Goal: Transaction & Acquisition: Purchase product/service

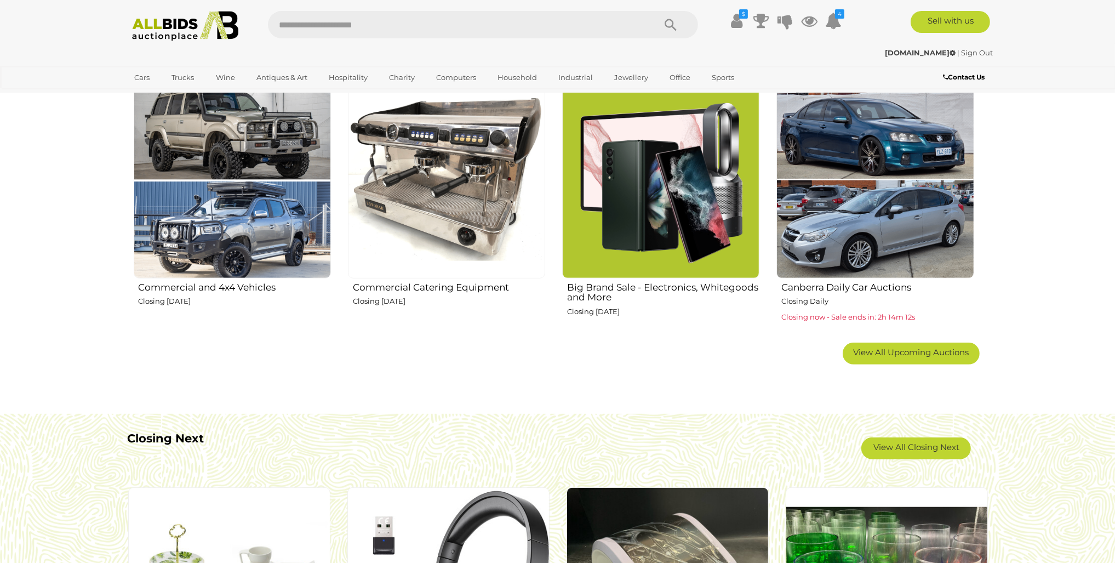
scroll to position [822, 0]
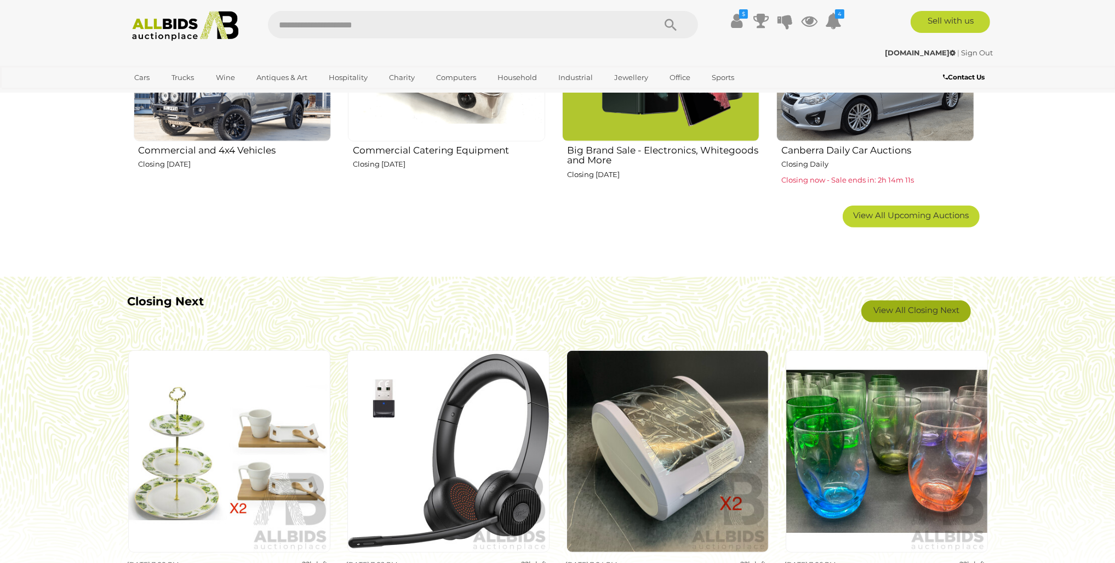
click at [925, 313] on link "View All Closing Next" at bounding box center [917, 311] width 110 height 22
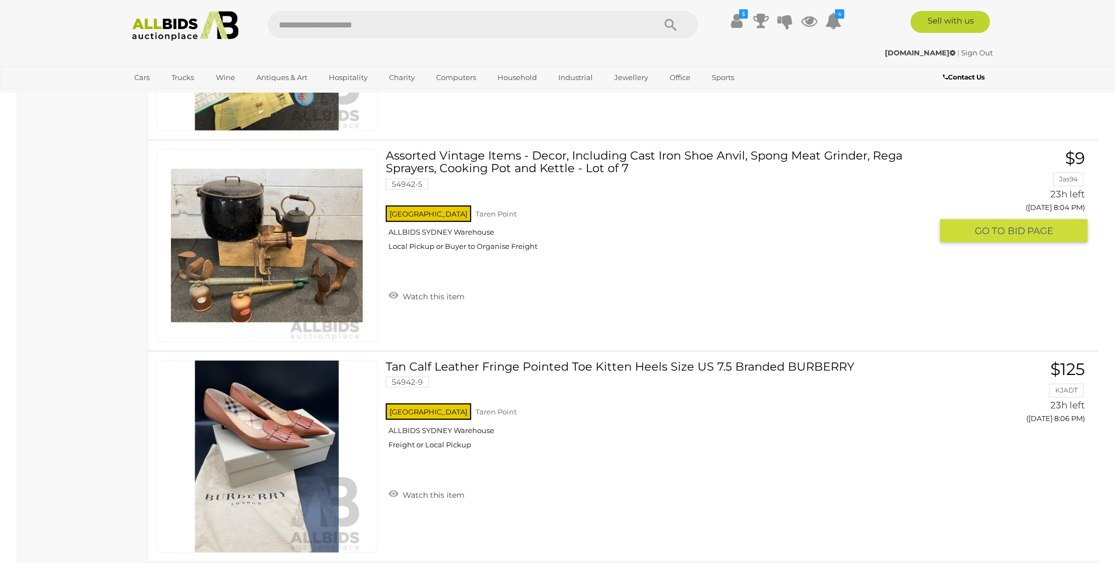
scroll to position [6576, 0]
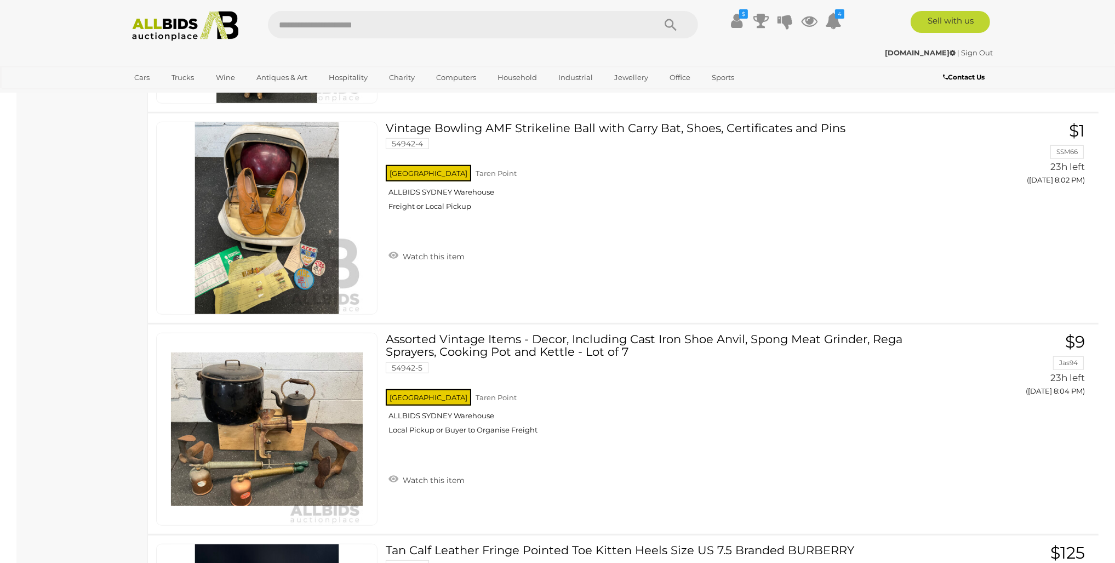
click at [193, 35] on img at bounding box center [185, 26] width 119 height 30
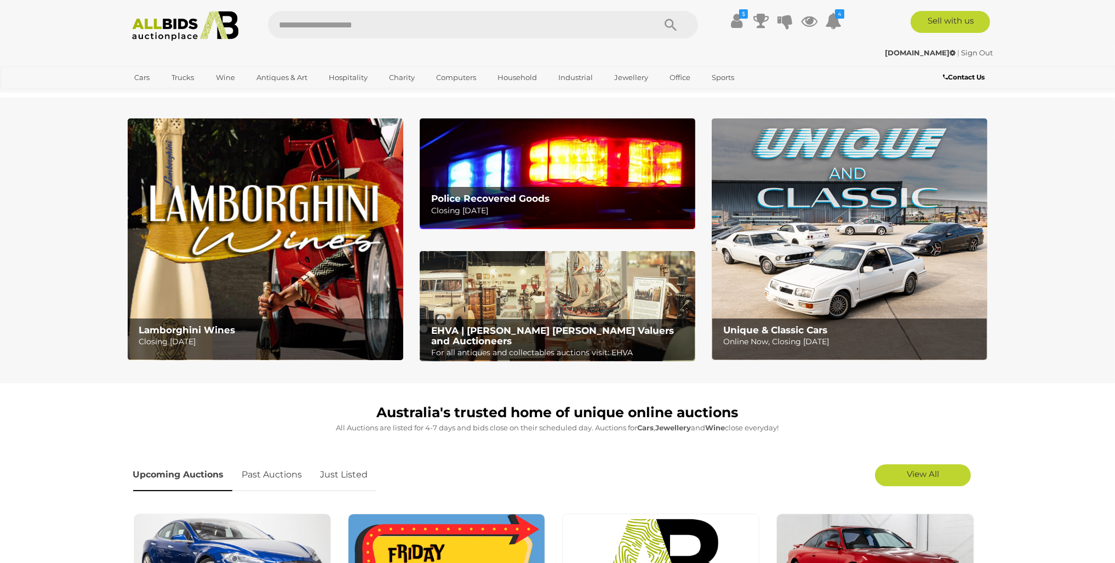
click at [597, 163] on img at bounding box center [558, 173] width 276 height 110
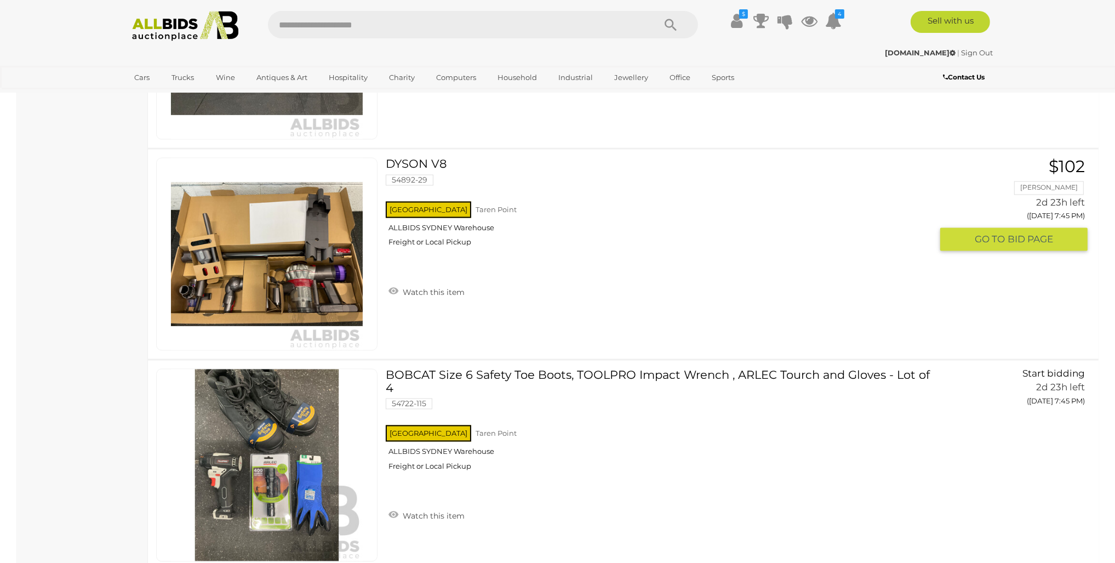
scroll to position [2357, 0]
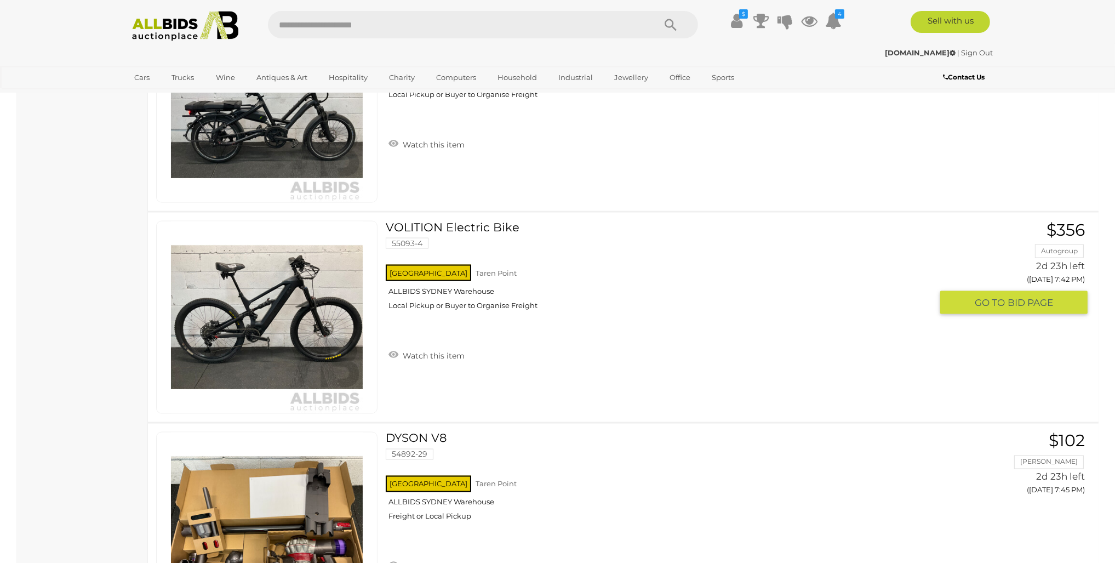
click at [444, 226] on link "VOLITION Electric Bike 55093-4 NSW Taren Point ALLBIDS SYDNEY Warehouse" at bounding box center [663, 270] width 538 height 98
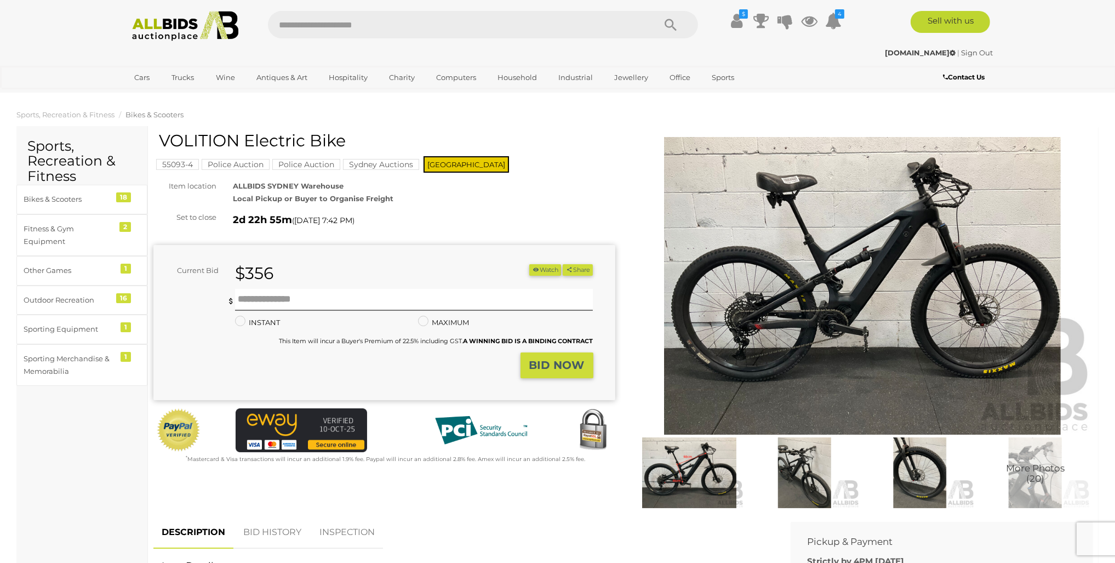
click at [778, 275] on img at bounding box center [863, 286] width 462 height 298
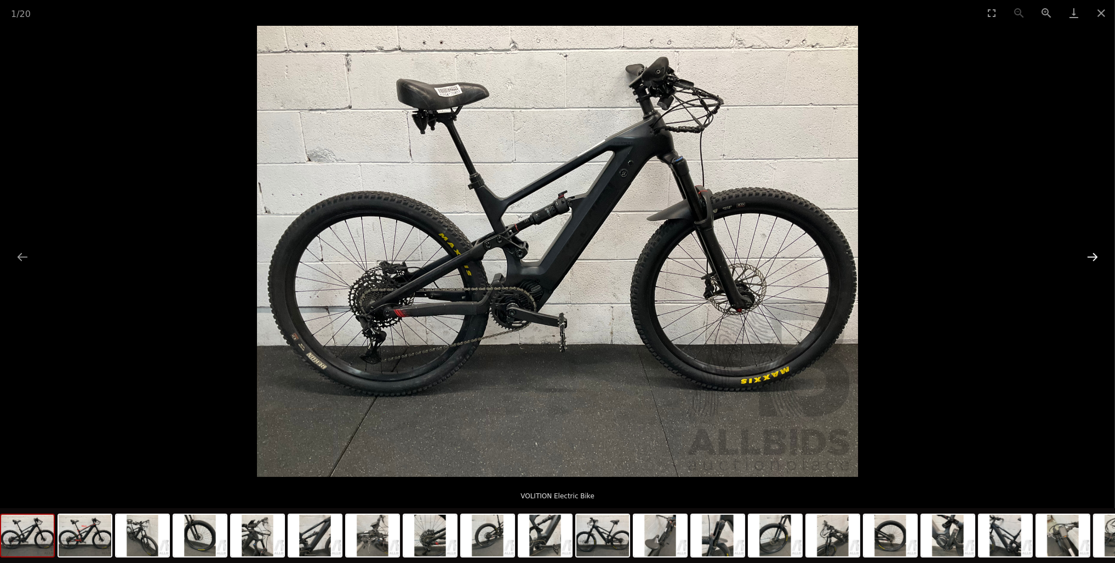
click at [1088, 261] on button "Next slide" at bounding box center [1092, 256] width 23 height 21
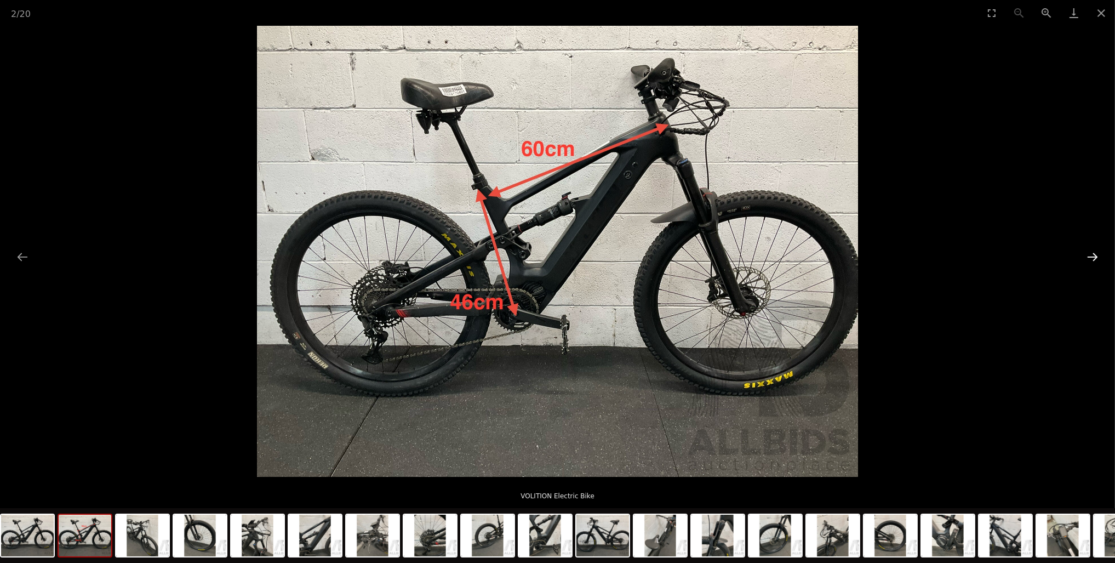
click at [1088, 261] on button "Next slide" at bounding box center [1092, 256] width 23 height 21
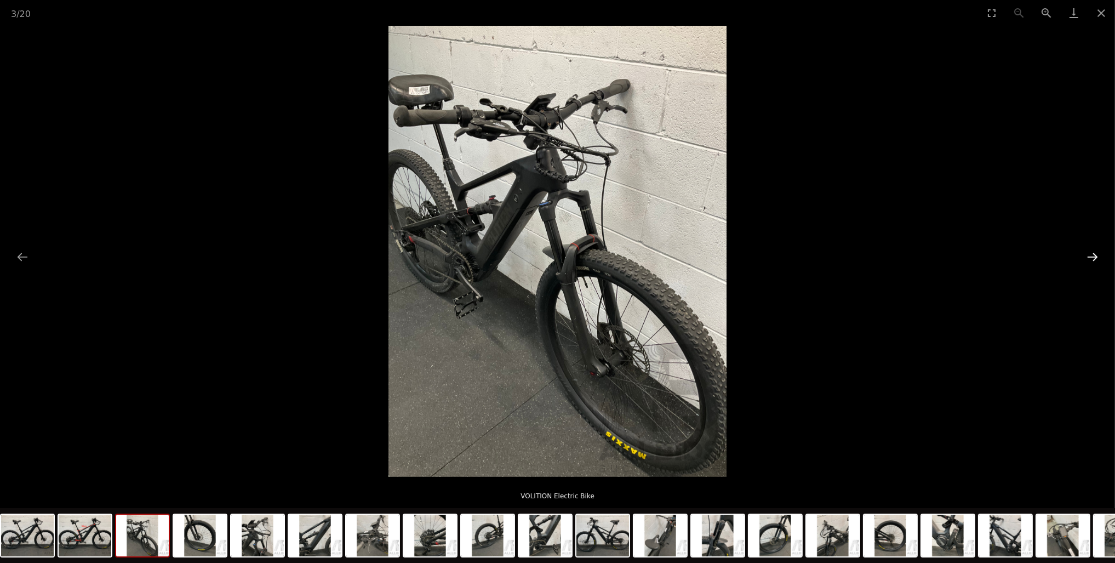
click at [1088, 261] on button "Next slide" at bounding box center [1092, 256] width 23 height 21
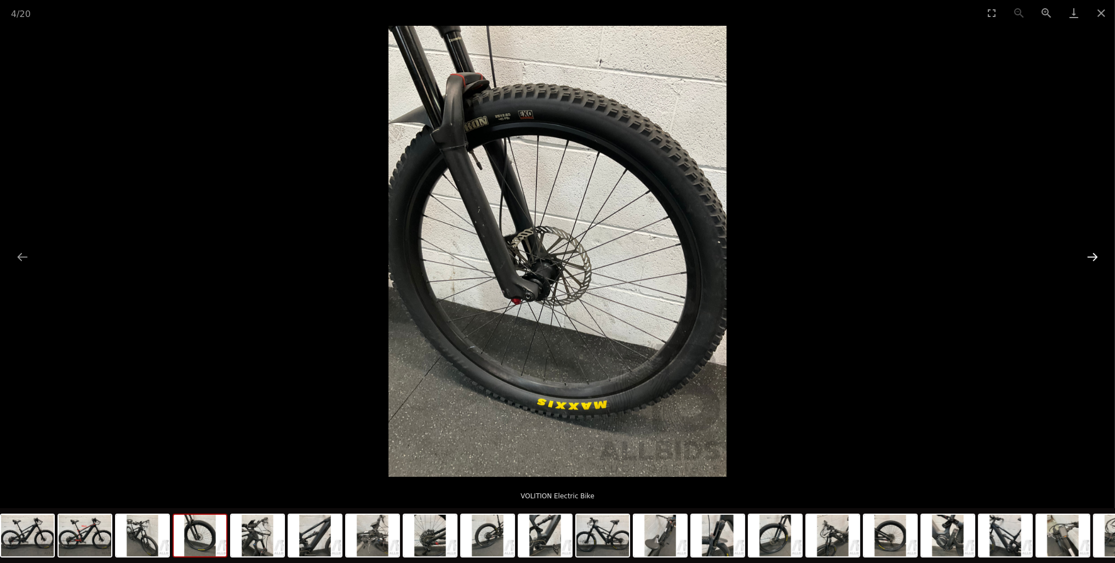
click at [1088, 261] on button "Next slide" at bounding box center [1092, 256] width 23 height 21
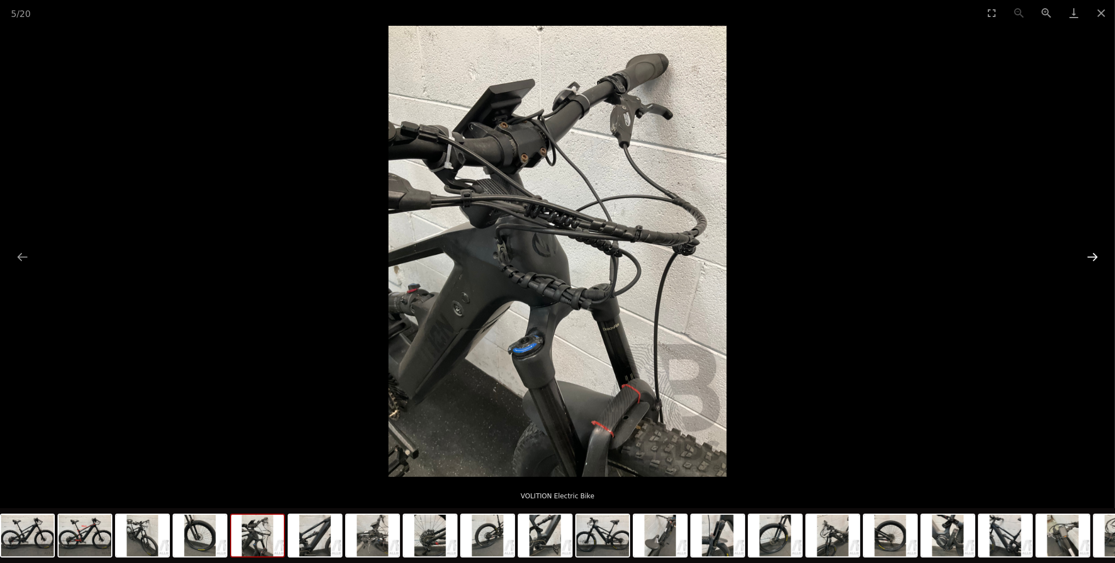
click at [1088, 261] on button "Next slide" at bounding box center [1092, 256] width 23 height 21
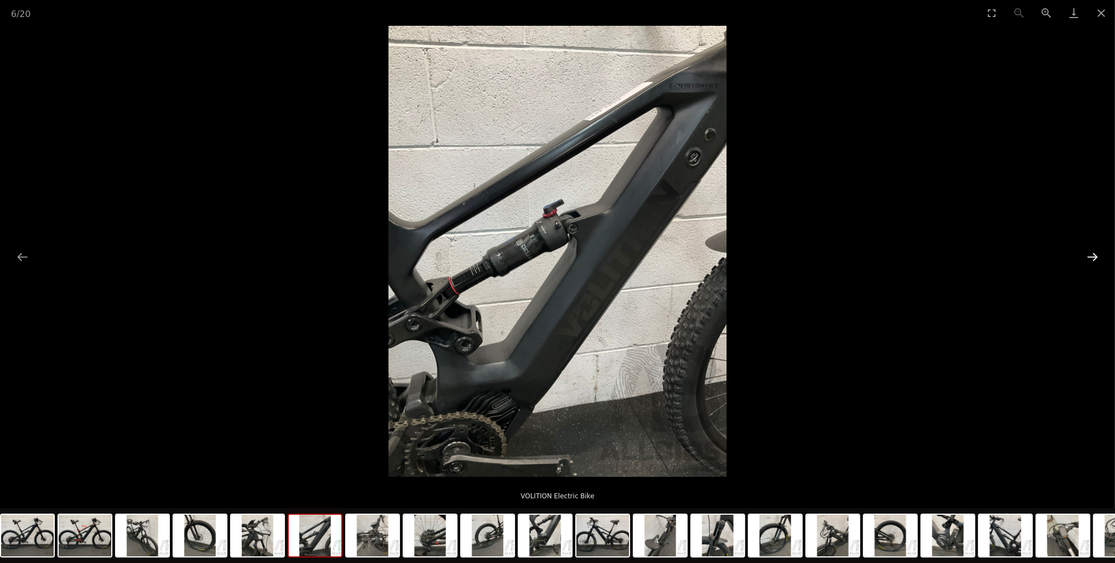
click at [1088, 261] on button "Next slide" at bounding box center [1092, 256] width 23 height 21
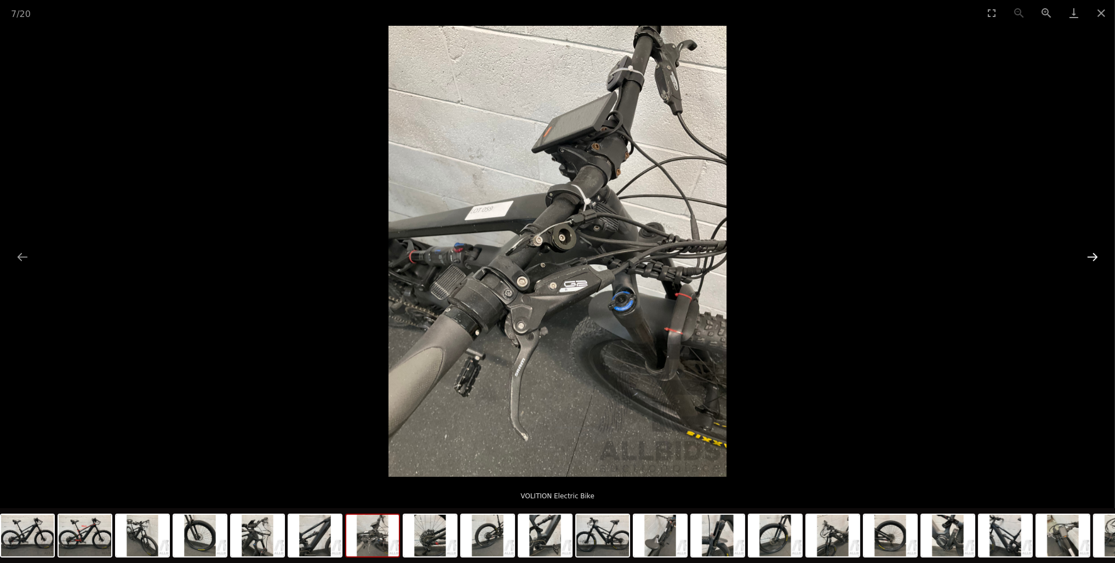
click at [1088, 261] on button "Next slide" at bounding box center [1092, 256] width 23 height 21
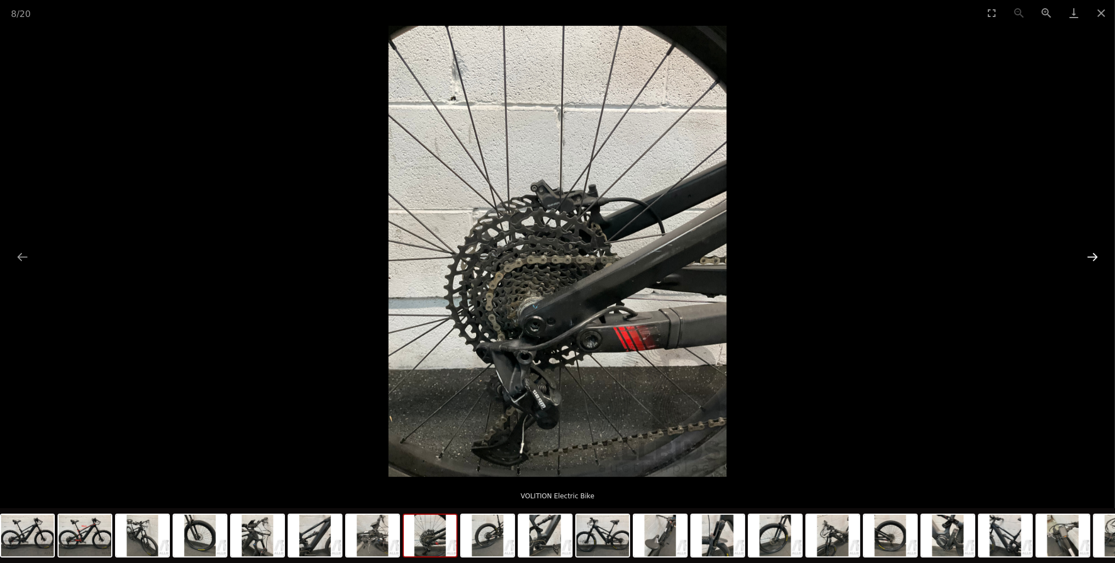
click at [1088, 261] on button "Next slide" at bounding box center [1092, 256] width 23 height 21
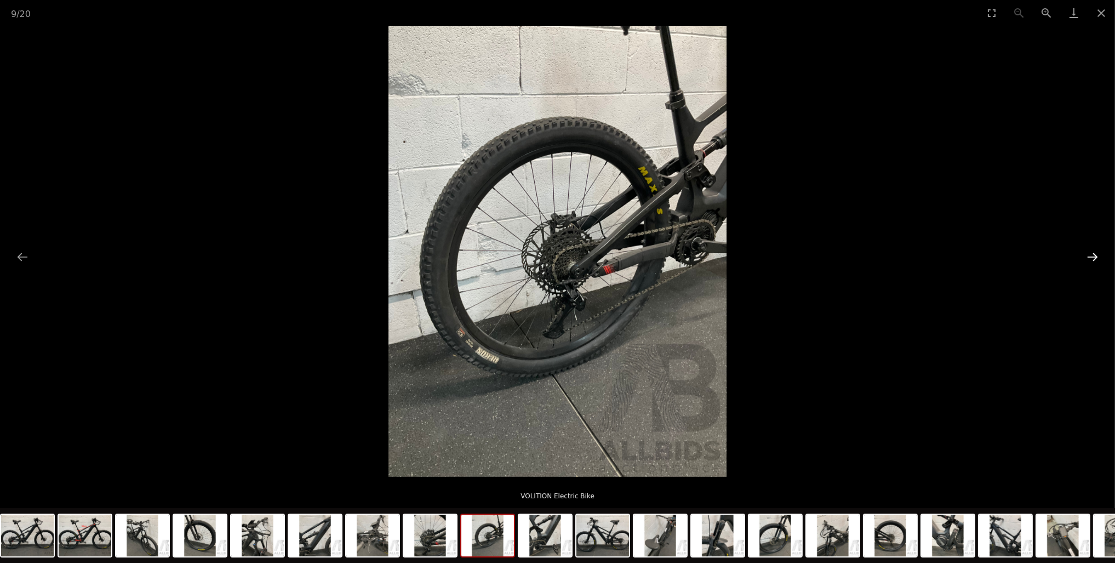
click at [1088, 261] on button "Next slide" at bounding box center [1092, 256] width 23 height 21
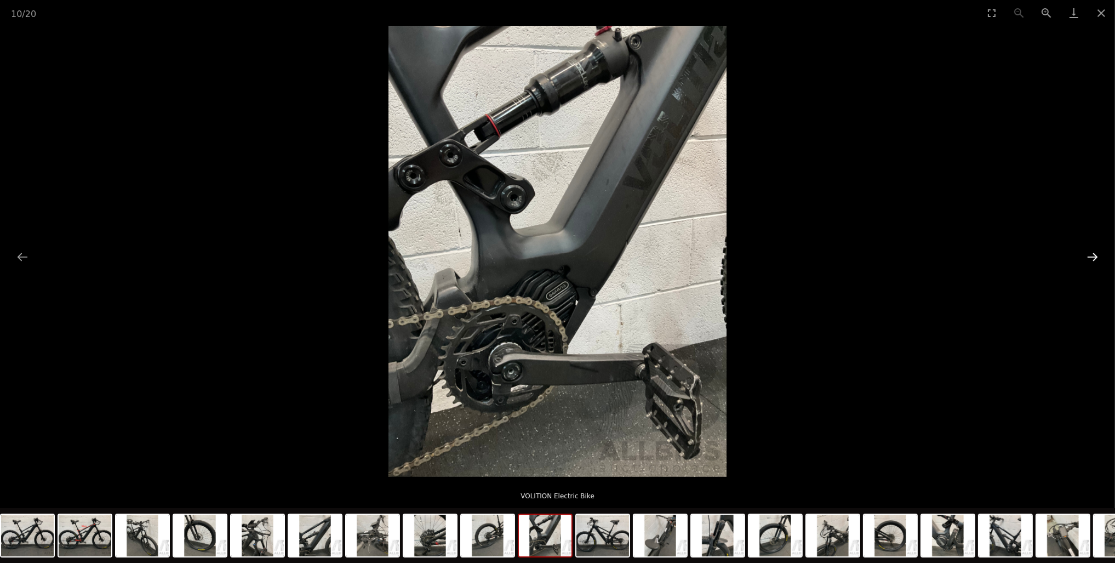
click at [1088, 261] on button "Next slide" at bounding box center [1092, 256] width 23 height 21
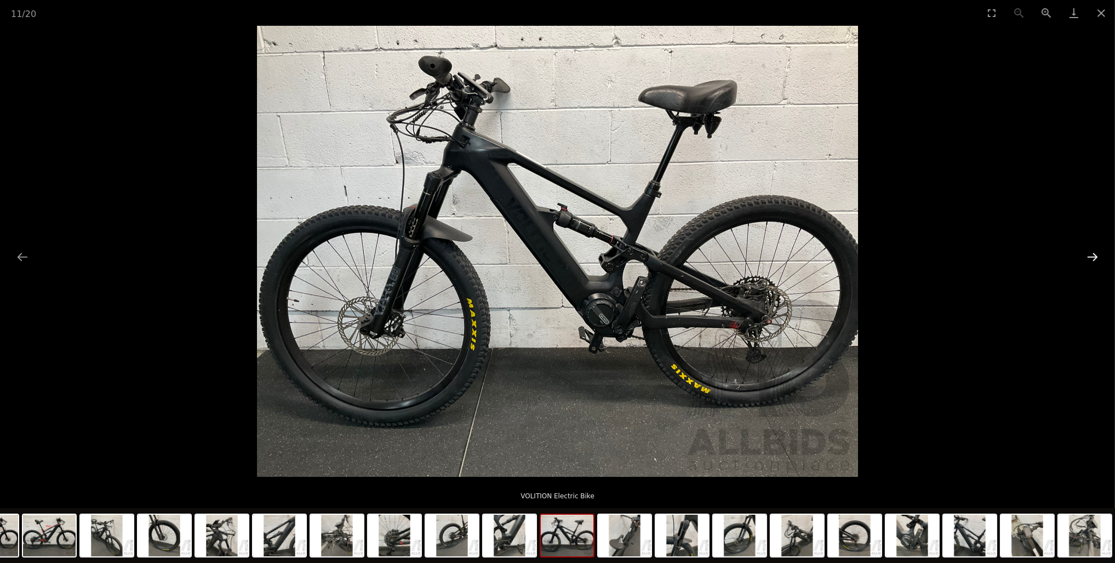
click at [1088, 261] on button "Next slide" at bounding box center [1092, 256] width 23 height 21
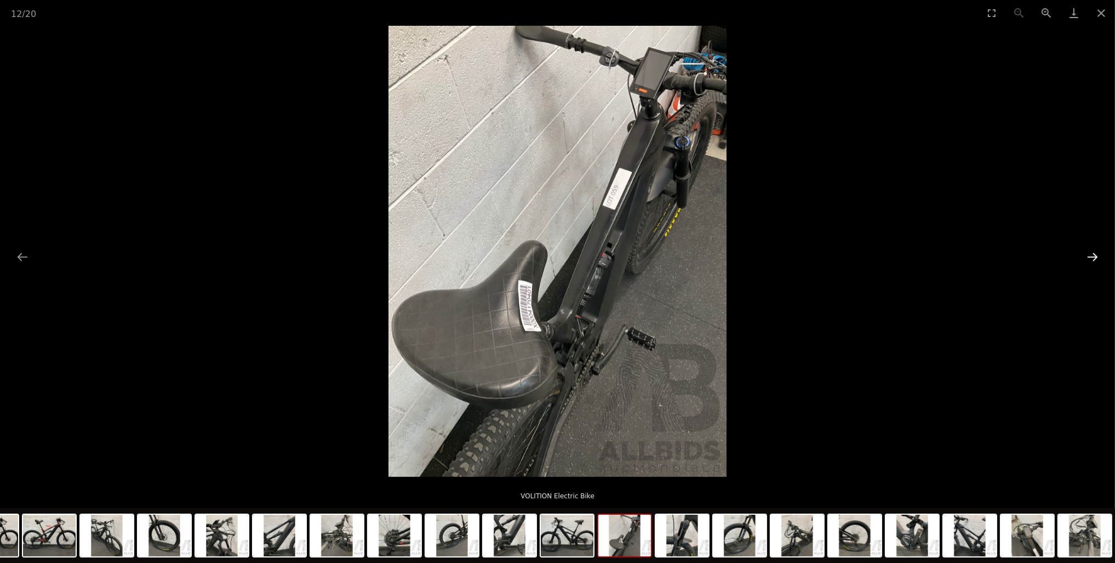
click at [1088, 261] on button "Next slide" at bounding box center [1092, 256] width 23 height 21
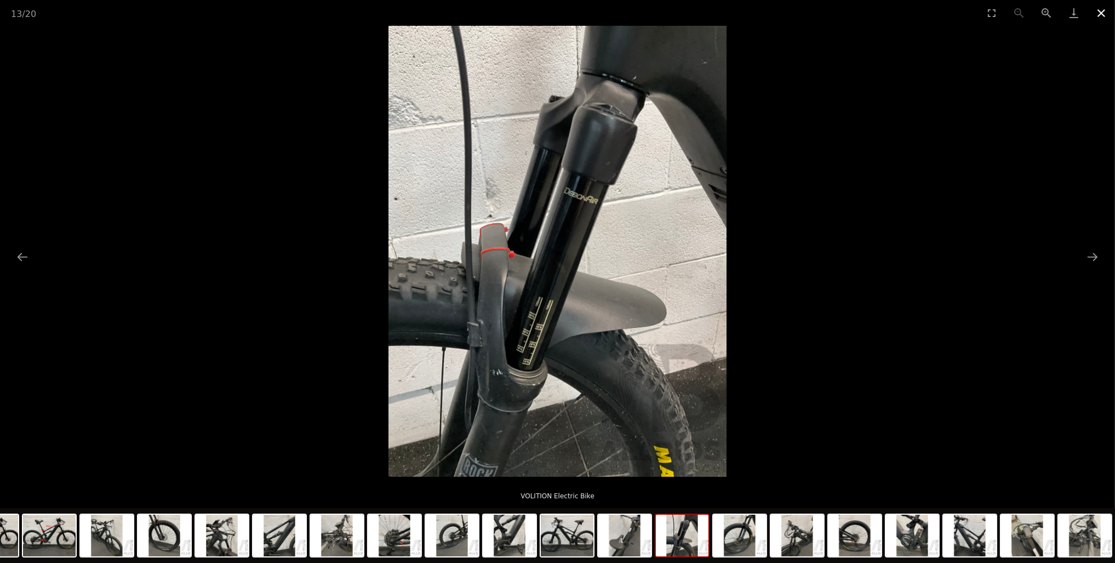
click at [1100, 18] on button "Close gallery" at bounding box center [1101, 13] width 27 height 26
